Goal: Transaction & Acquisition: Purchase product/service

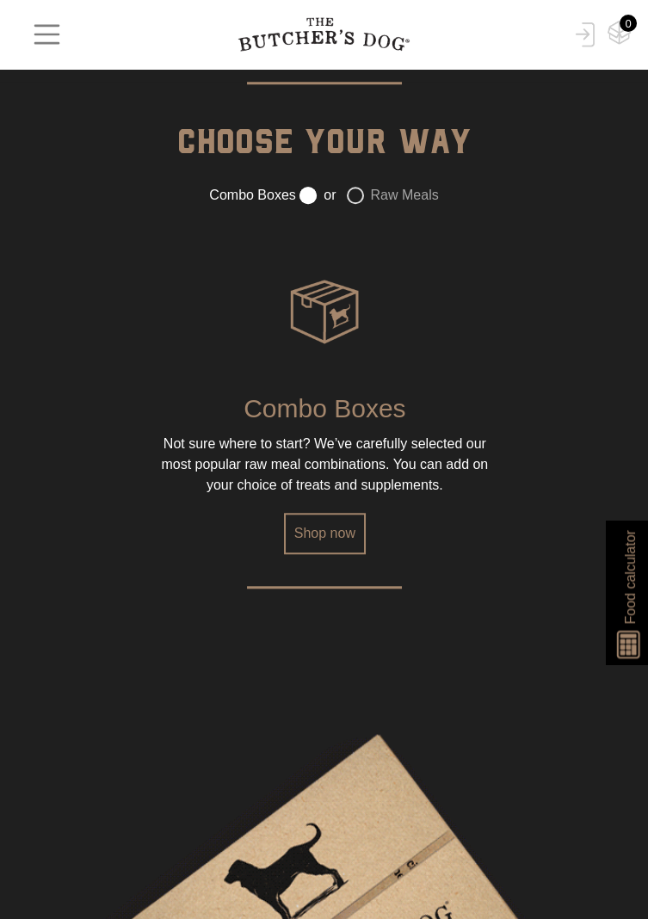
scroll to position [2572, 0]
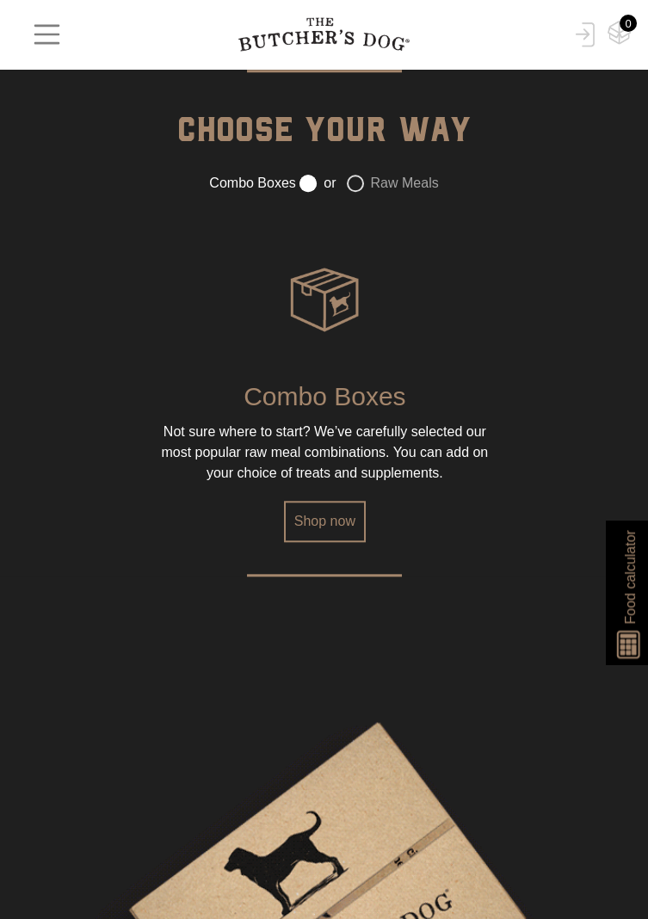
click at [353, 192] on label "Raw Meals" at bounding box center [393, 183] width 92 height 17
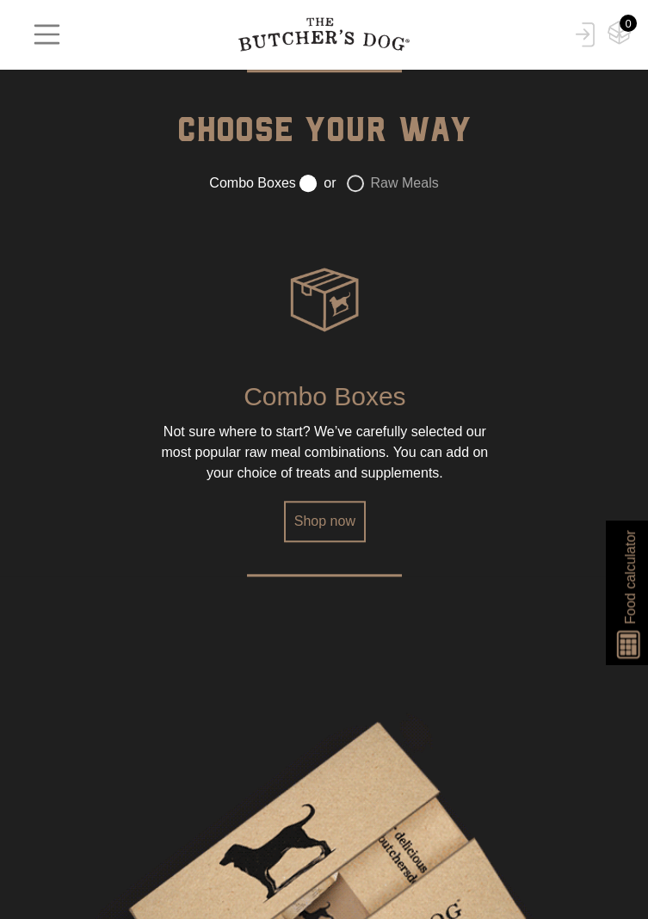
radio input "false"
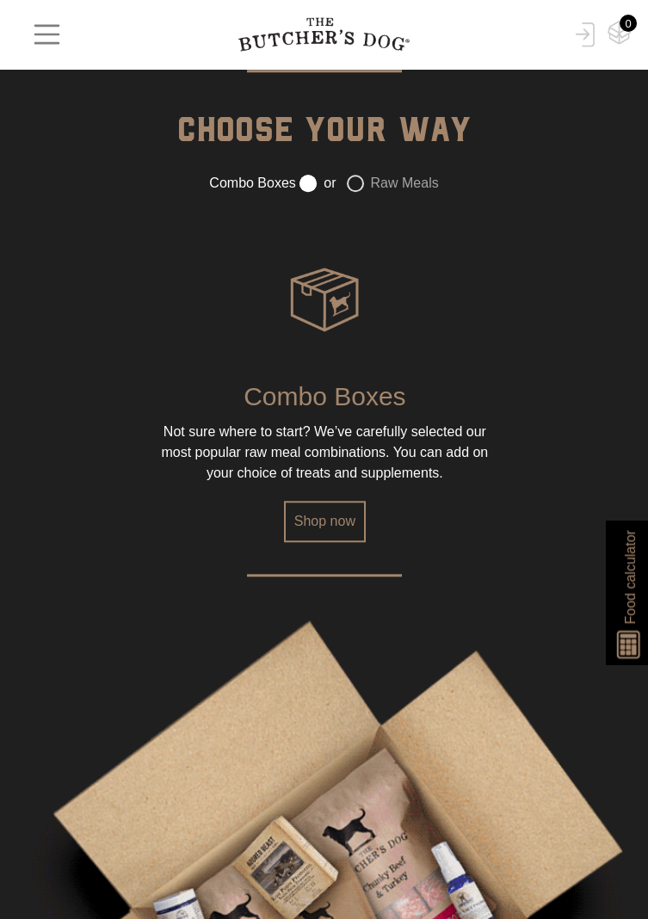
radio input "true"
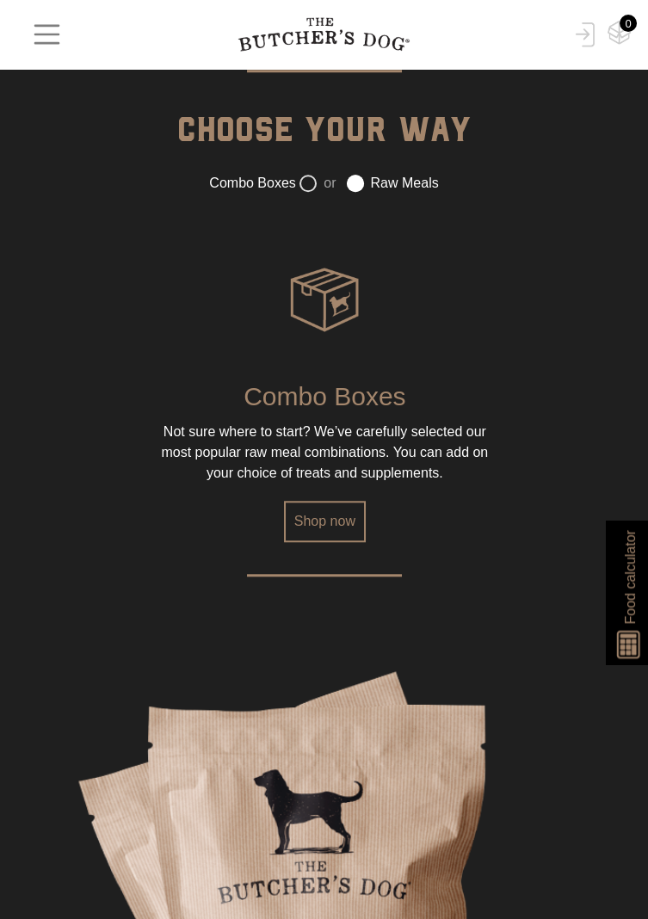
click at [340, 542] on link "Shop now" at bounding box center [325, 521] width 82 height 41
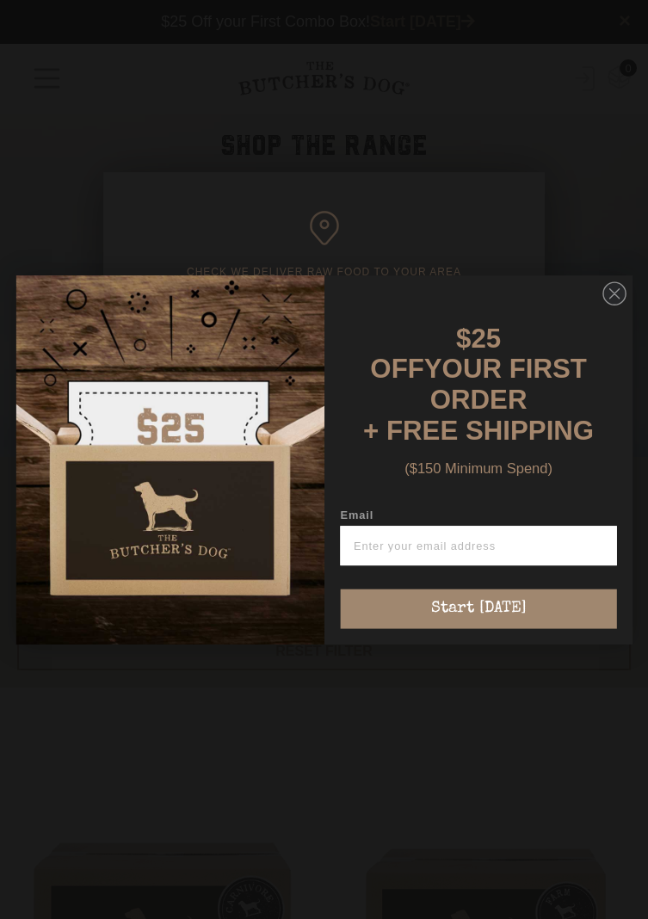
click at [610, 305] on circle "Close dialog" at bounding box center [614, 293] width 22 height 22
